Goal: Answer question/provide support

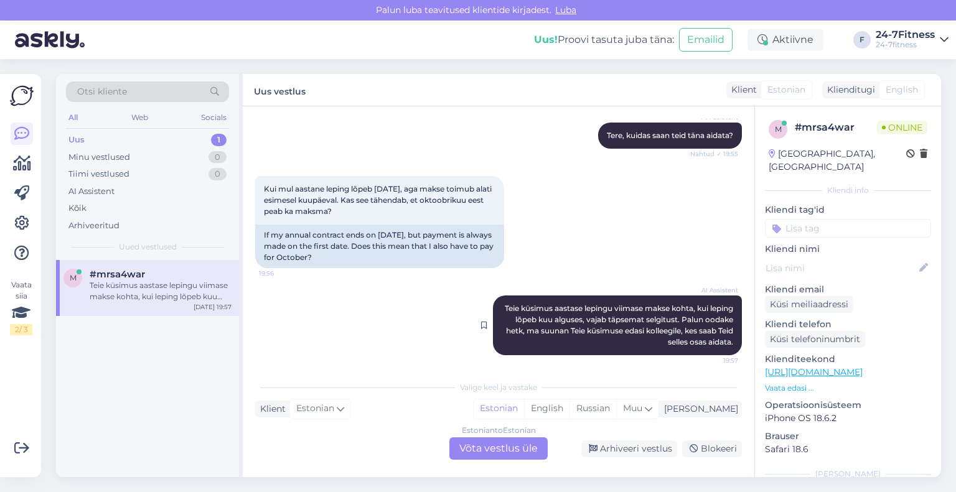
scroll to position [142, 0]
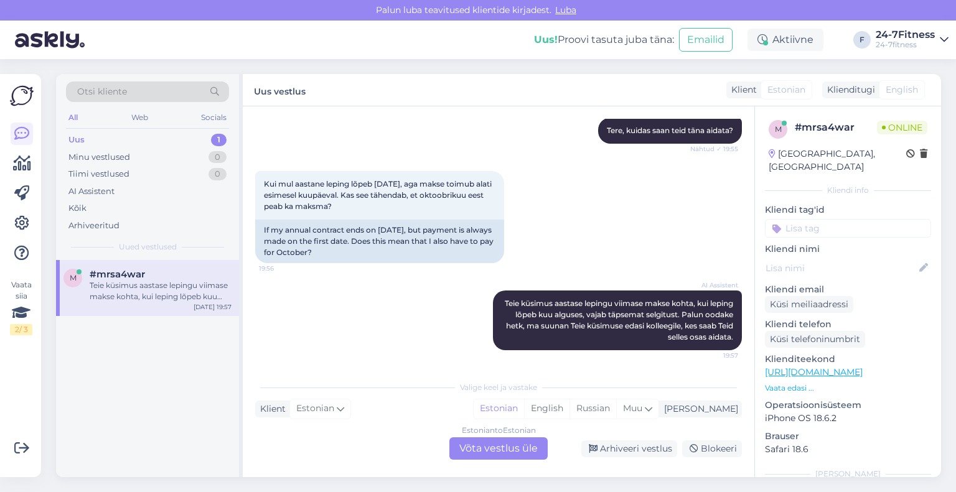
click at [475, 454] on div "Estonian to Estonian Võta vestlus üle" at bounding box center [498, 449] width 98 height 22
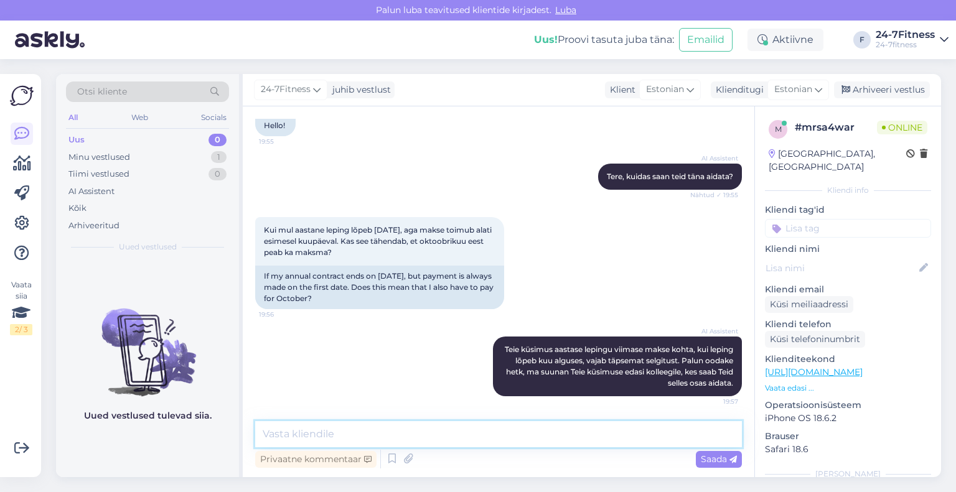
click at [446, 440] on textarea at bounding box center [498, 434] width 487 height 26
type textarea "Palun saatke enda isikukood või kliendikaardi number, et saaksime kontrollida"
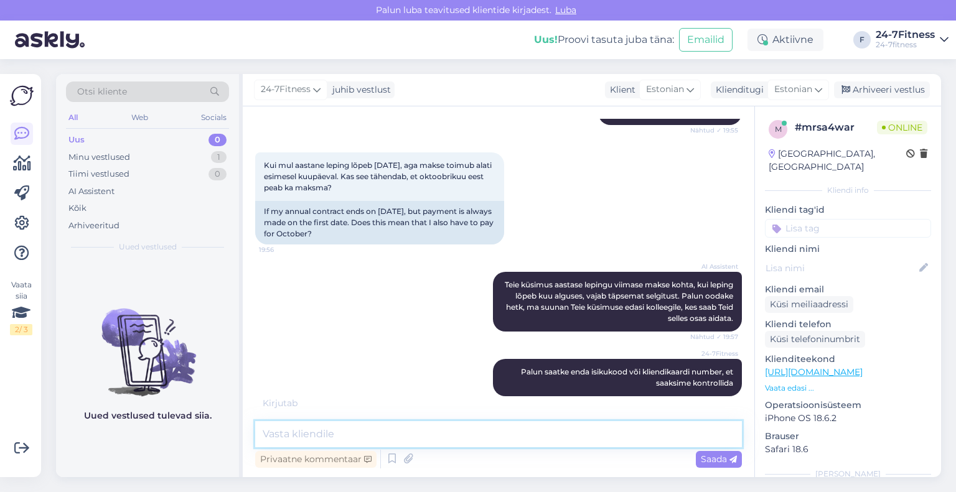
scroll to position [214, 0]
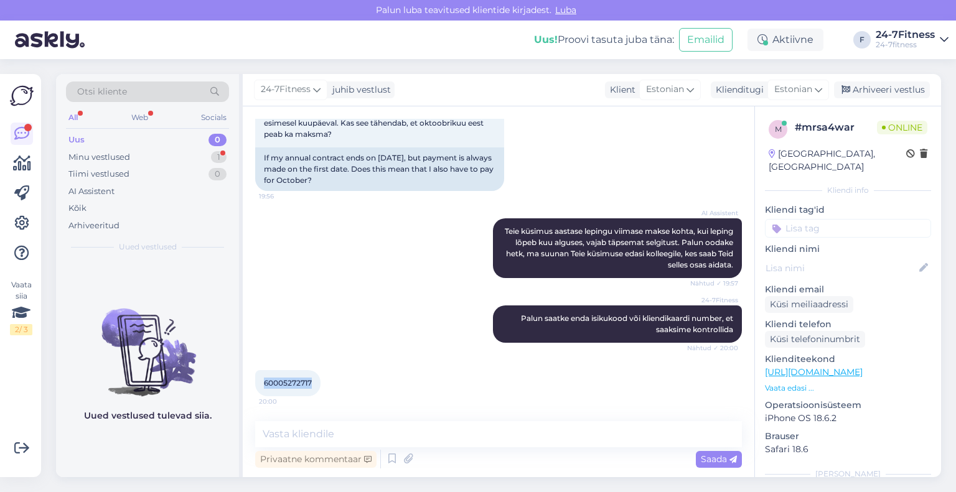
drag, startPoint x: 316, startPoint y: 385, endPoint x: 256, endPoint y: 380, distance: 59.3
click at [256, 380] on div "60005272717 20:00" at bounding box center [287, 383] width 65 height 26
copy span "60005272717"
click at [351, 428] on textarea at bounding box center [498, 434] width 487 height 26
paste textarea "Täname! Näeme, Teie aastane lepinguga pakett on kehtiv kuni [DATE]. [PERSON_NAM…"
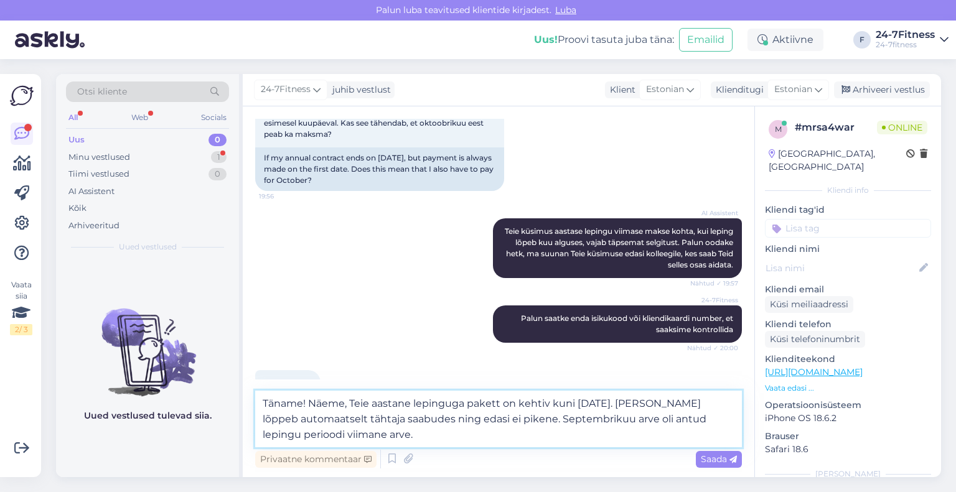
scroll to position [227, 0]
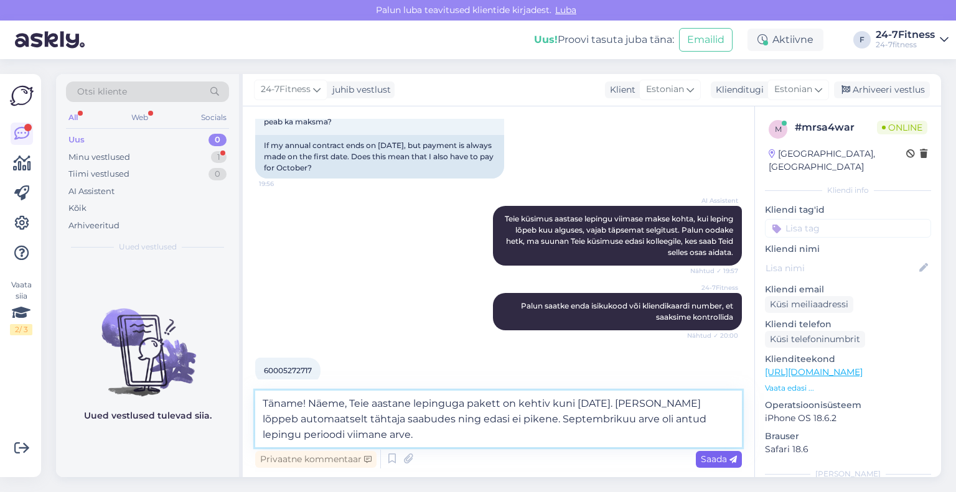
type textarea "Täname! Näeme, Teie aastane lepinguga pakett on kehtiv kuni [DATE]. [PERSON_NAM…"
click at [727, 463] on span "Saada" at bounding box center [719, 459] width 36 height 11
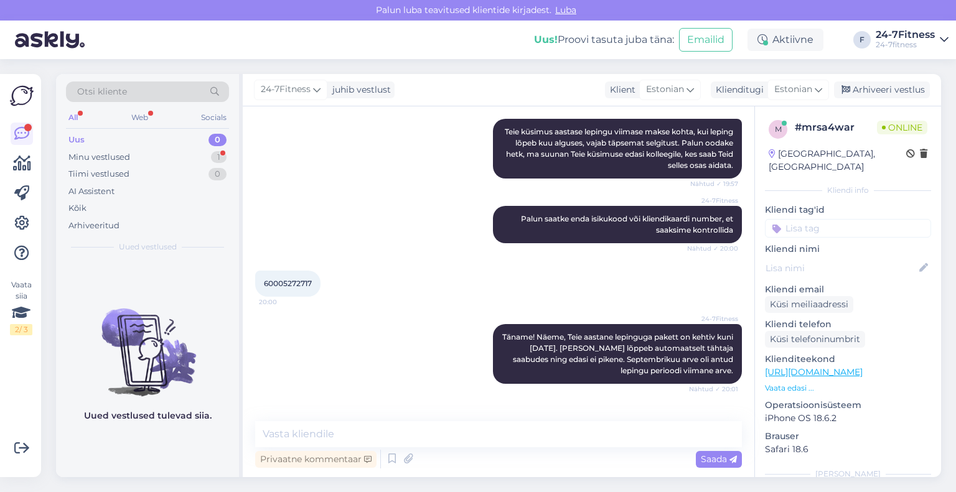
scroll to position [355, 0]
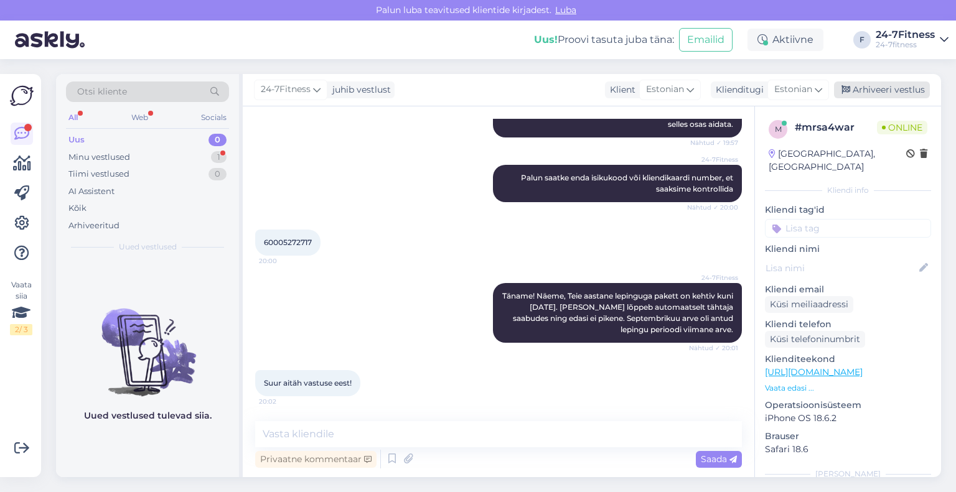
drag, startPoint x: 891, startPoint y: 87, endPoint x: 882, endPoint y: 96, distance: 12.8
click at [891, 87] on div "Arhiveeri vestlus" at bounding box center [882, 90] width 96 height 17
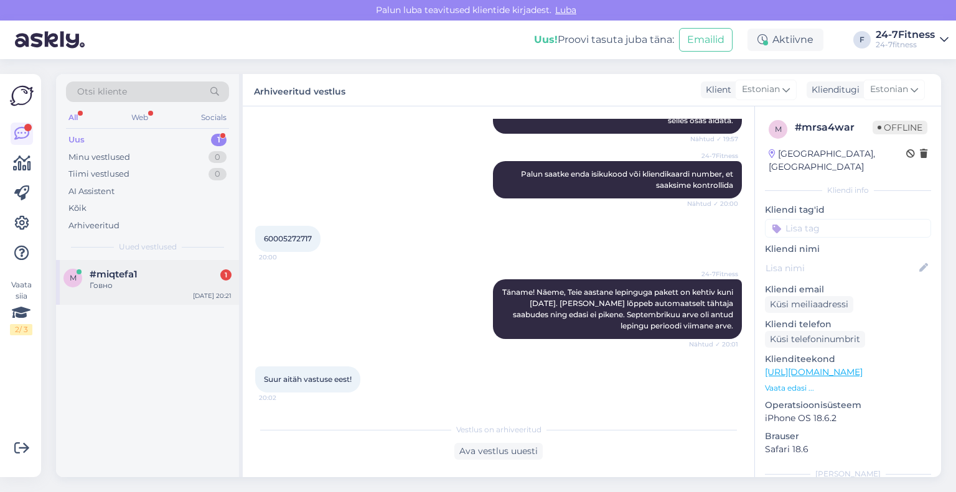
click at [112, 287] on div "Говно" at bounding box center [161, 285] width 142 height 11
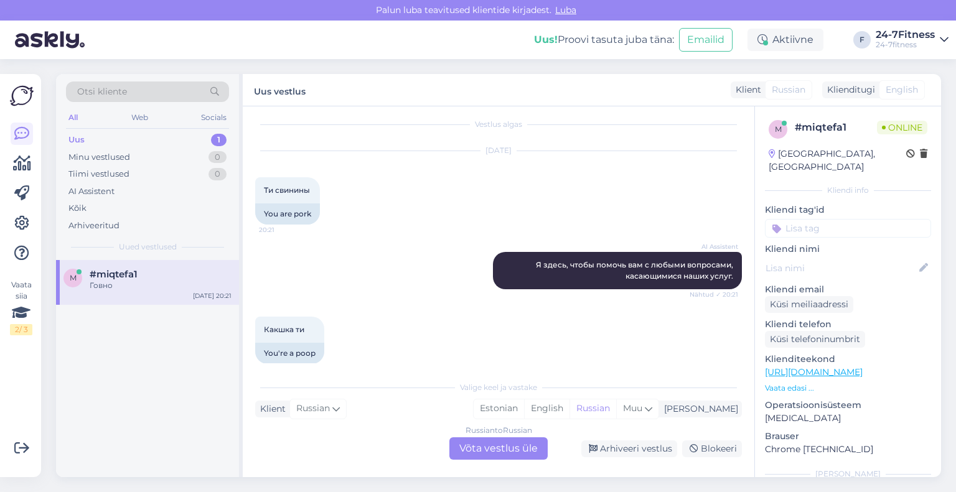
scroll to position [0, 0]
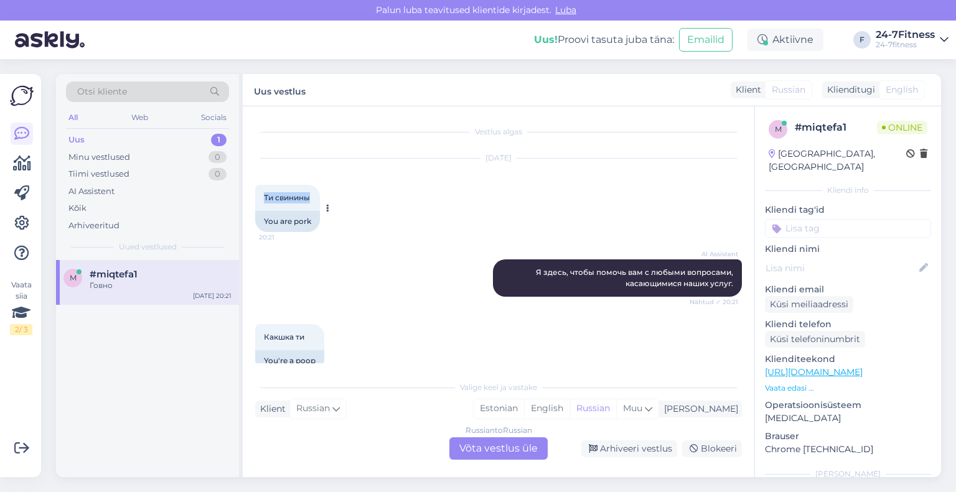
drag, startPoint x: 314, startPoint y: 197, endPoint x: 263, endPoint y: 186, distance: 52.7
click at [263, 186] on div "Ти свинины 20:21" at bounding box center [287, 198] width 65 height 26
copy span "Ти свинины"
drag, startPoint x: 722, startPoint y: 286, endPoint x: 516, endPoint y: 256, distance: 208.2
click at [516, 256] on div "AI Assistent Я здесь, чтобы помочь вам с любыми вопросами, касающимися наших ус…" at bounding box center [498, 278] width 487 height 65
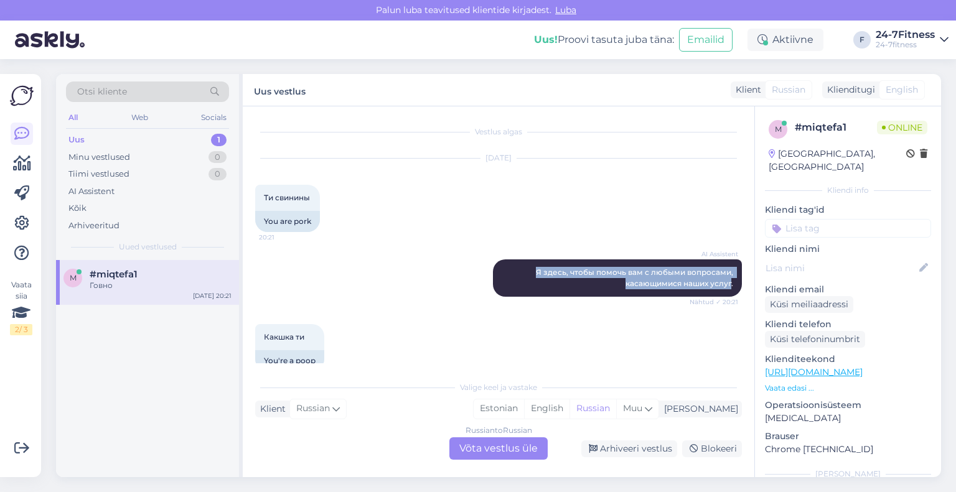
copy span "Я здесь, чтобы помочь вам с любыми вопросами, касающимися наших услуг"
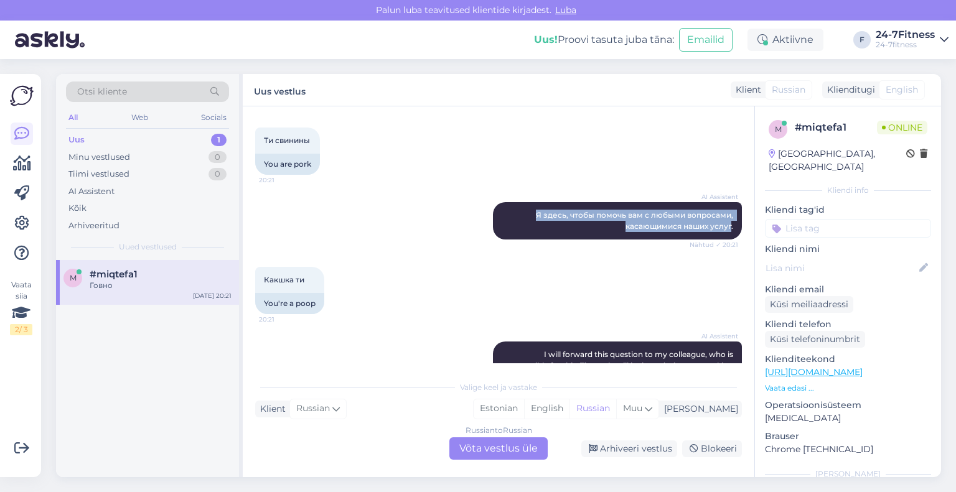
scroll to position [125, 0]
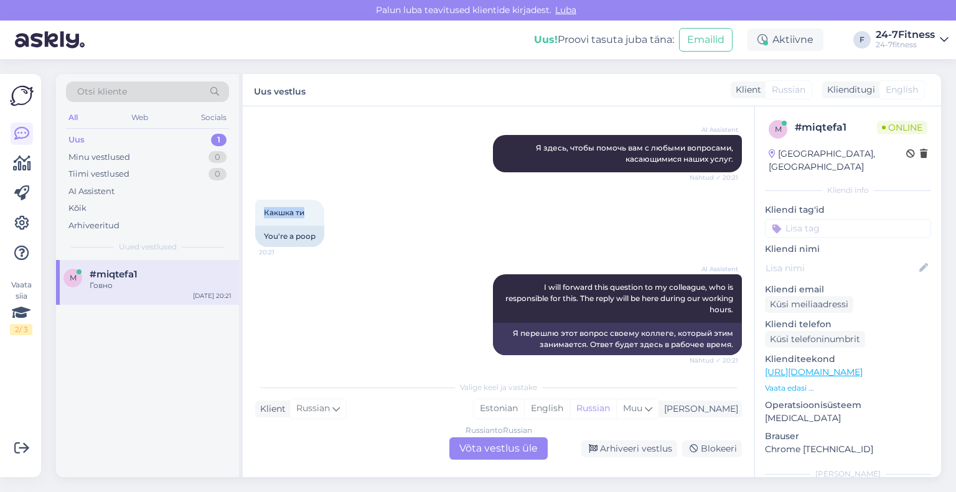
drag, startPoint x: 315, startPoint y: 209, endPoint x: 255, endPoint y: 195, distance: 61.9
click at [255, 195] on div "Какшка ти 20:21 You're a poop" at bounding box center [498, 223] width 487 height 75
copy span "Какшка ти"
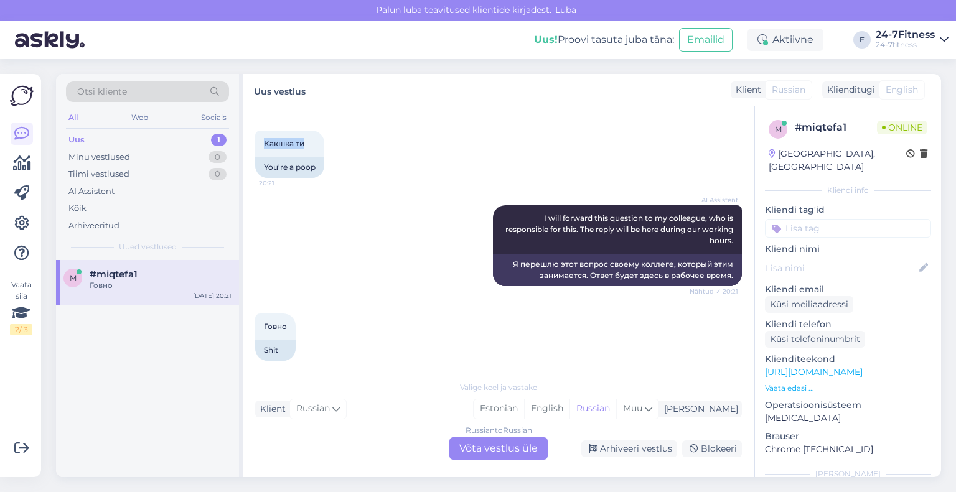
scroll to position [204, 0]
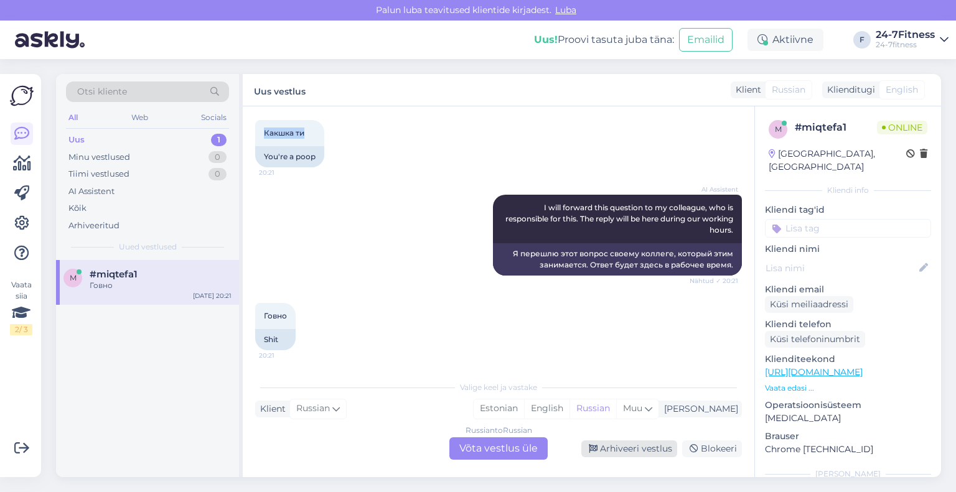
click at [601, 453] on div "Arhiveeri vestlus" at bounding box center [629, 449] width 96 height 17
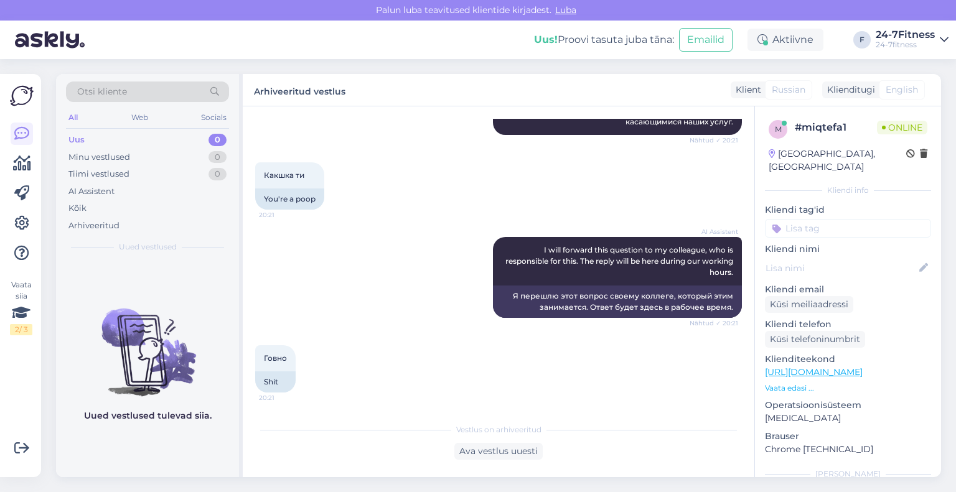
click at [435, 360] on div "Говно 20:21 Shit" at bounding box center [498, 369] width 487 height 75
